Goal: Find specific page/section: Find specific page/section

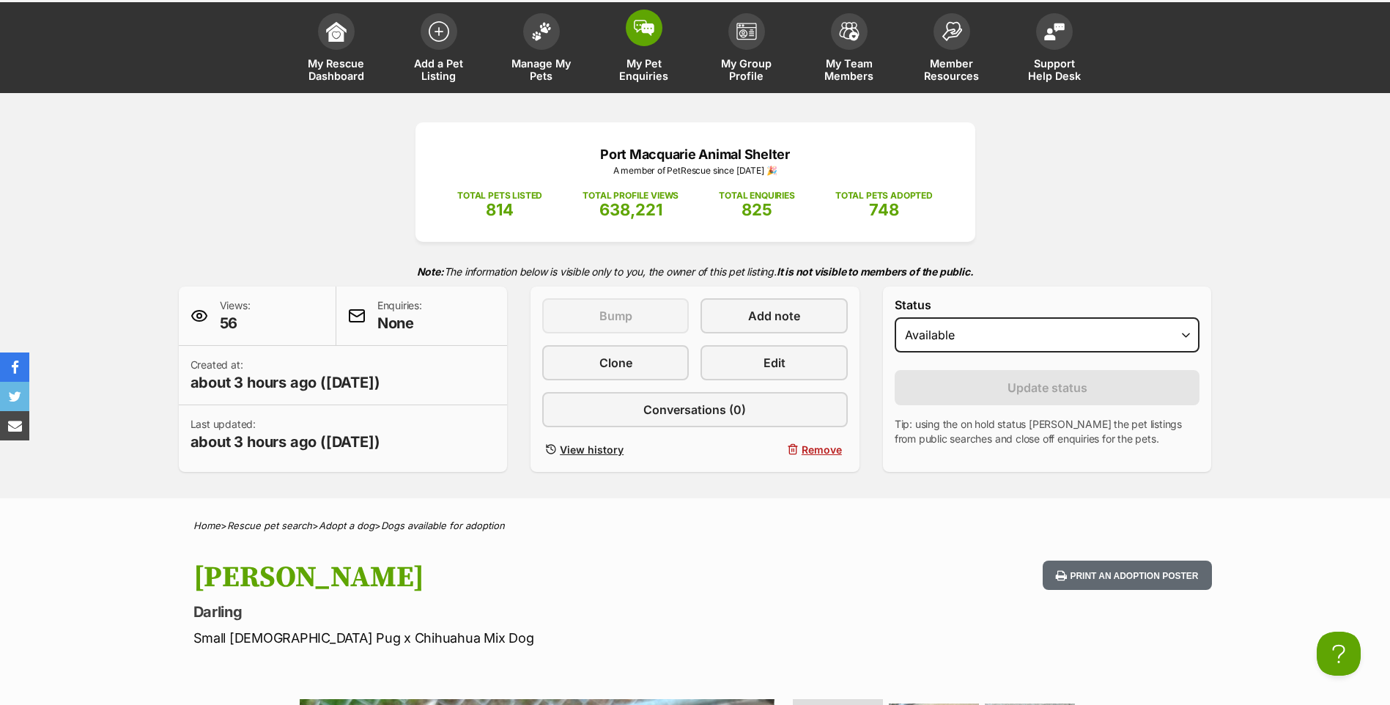
click at [642, 28] on img at bounding box center [644, 28] width 21 height 16
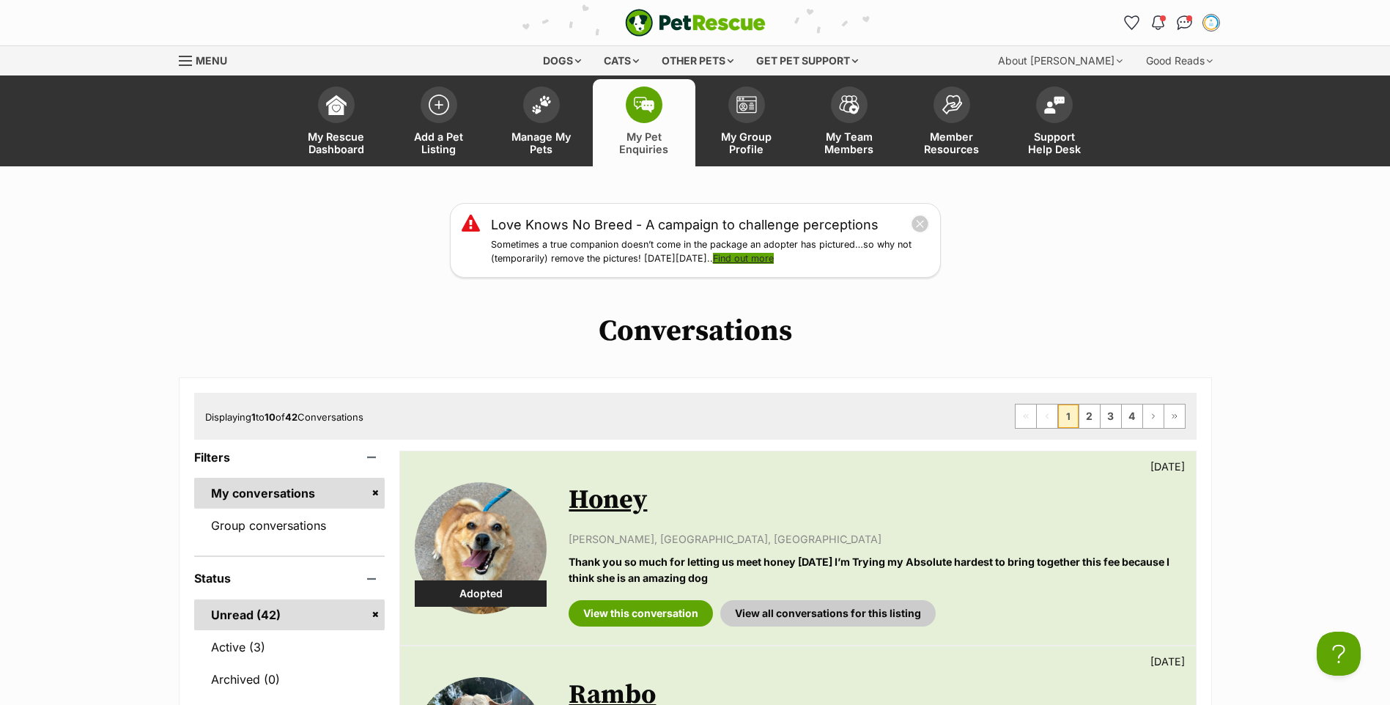
click at [751, 256] on link "Find out more" at bounding box center [743, 258] width 61 height 11
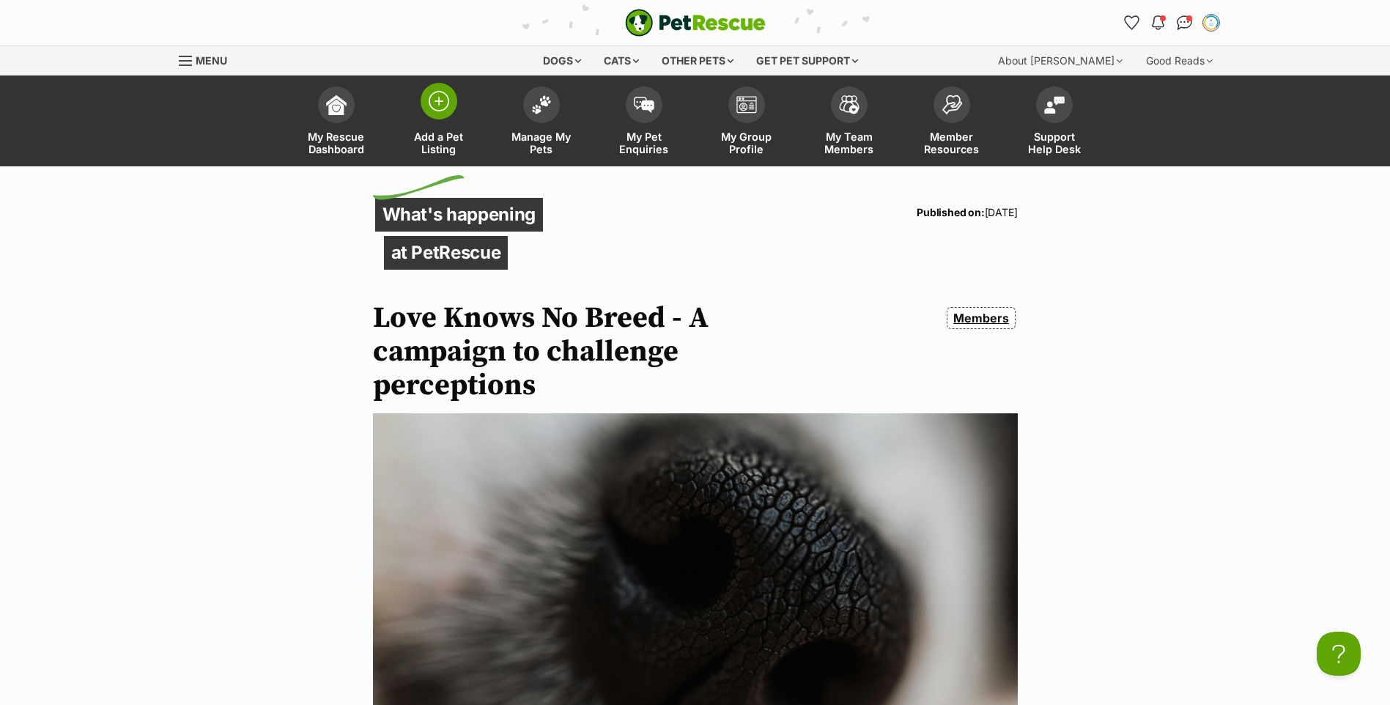
click at [442, 104] on img at bounding box center [439, 101] width 21 height 21
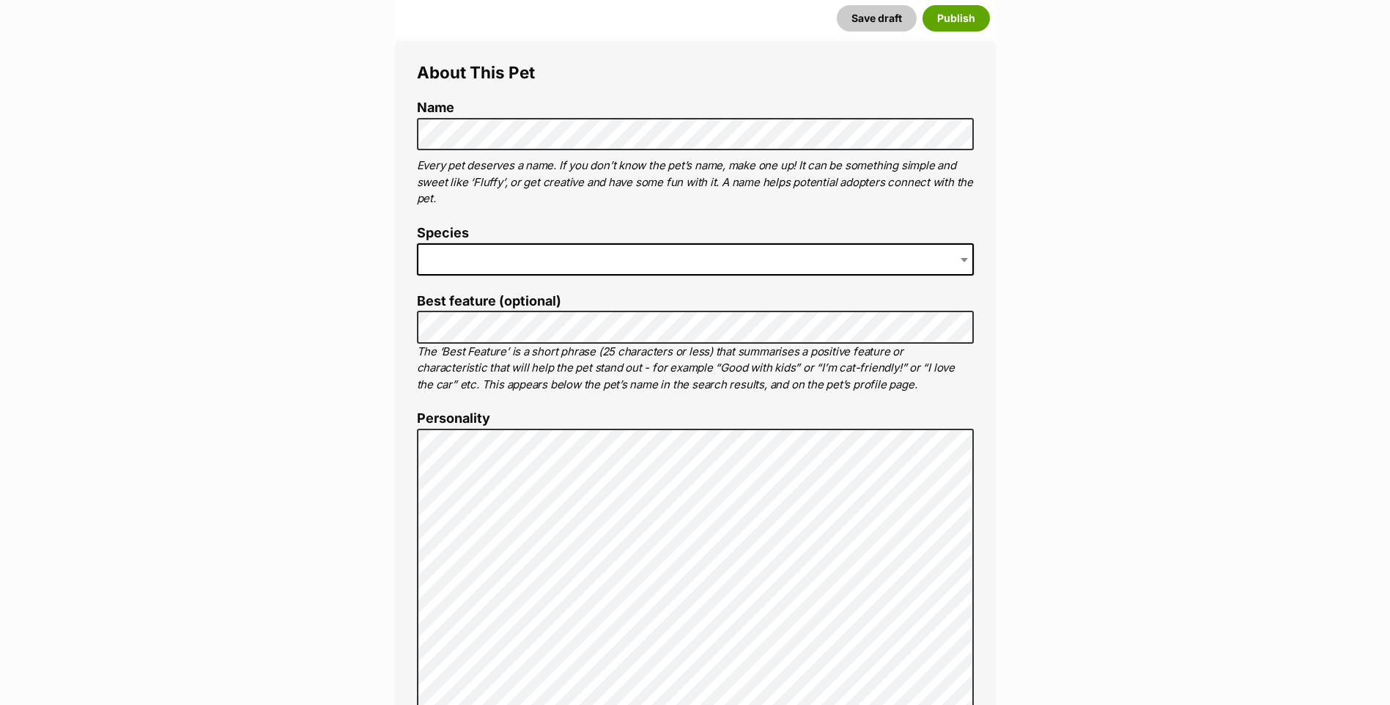
scroll to position [73, 0]
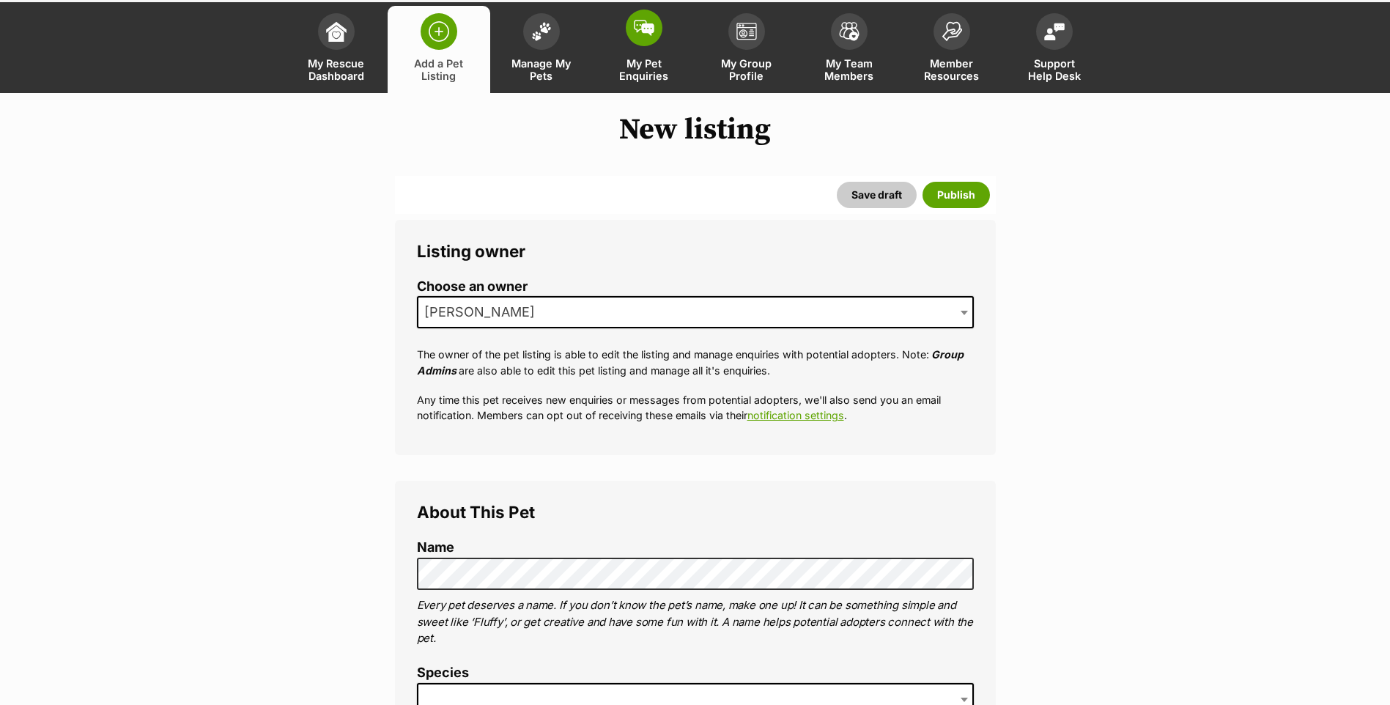
click at [632, 56] on link "My Pet Enquiries" at bounding box center [644, 49] width 103 height 87
click at [558, 47] on link "Manage My Pets" at bounding box center [541, 49] width 103 height 87
